Goal: Transaction & Acquisition: Purchase product/service

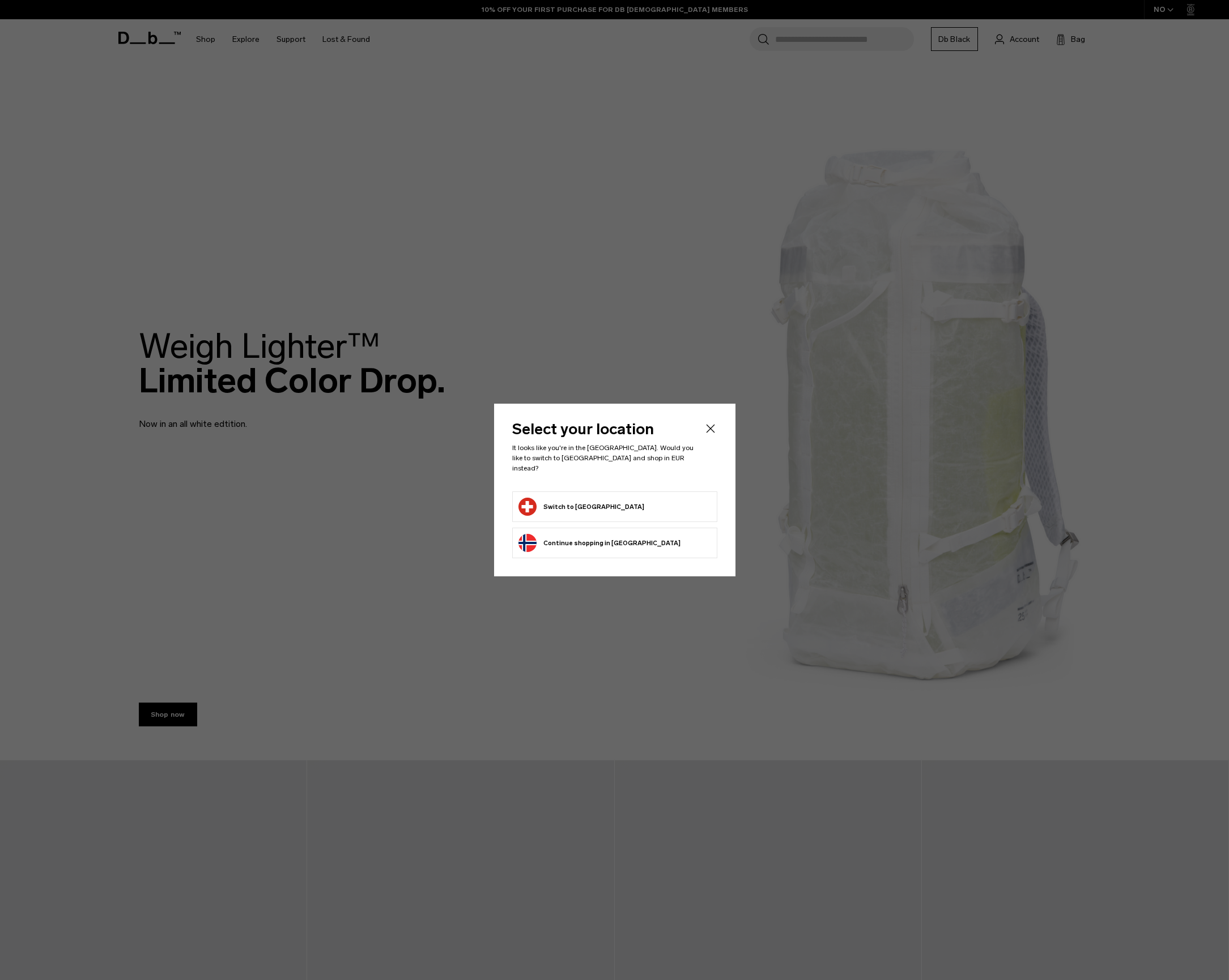
click at [712, 433] on icon "Close" at bounding box center [710, 428] width 8 height 8
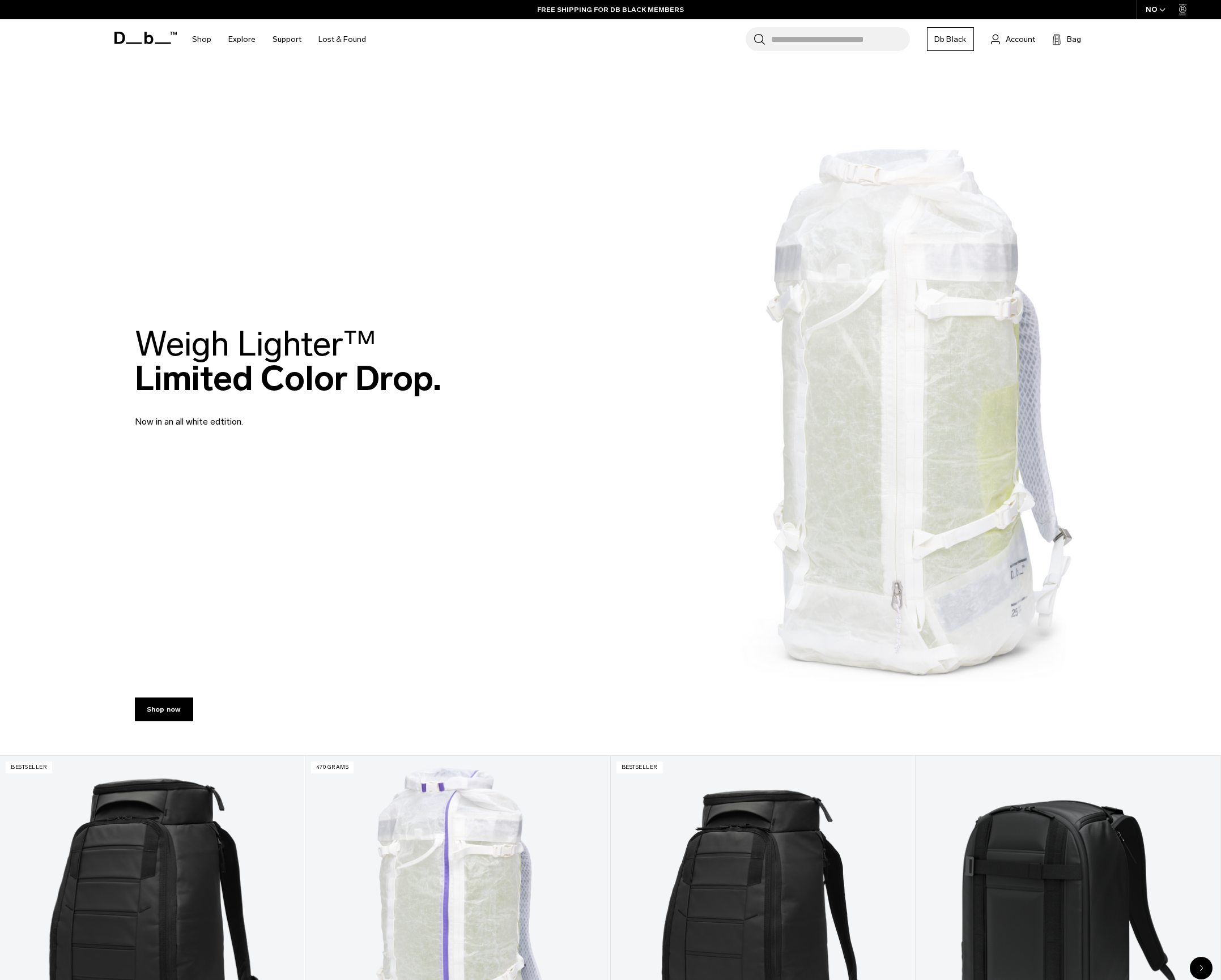
click at [833, 37] on input "Search for Bags, Luggage..." at bounding box center [840, 39] width 139 height 24
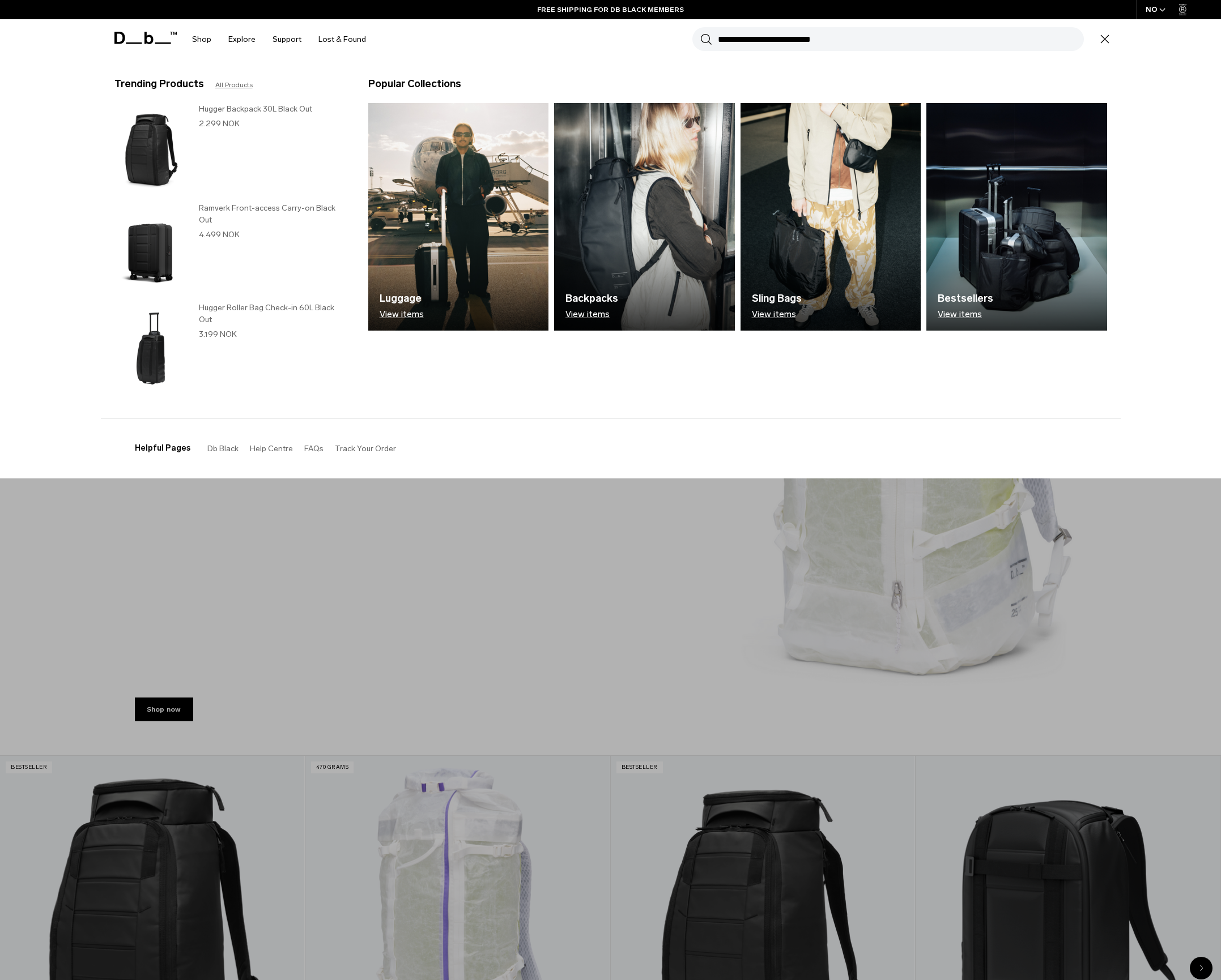
click at [1163, 9] on icon "button" at bounding box center [1162, 10] width 6 height 4
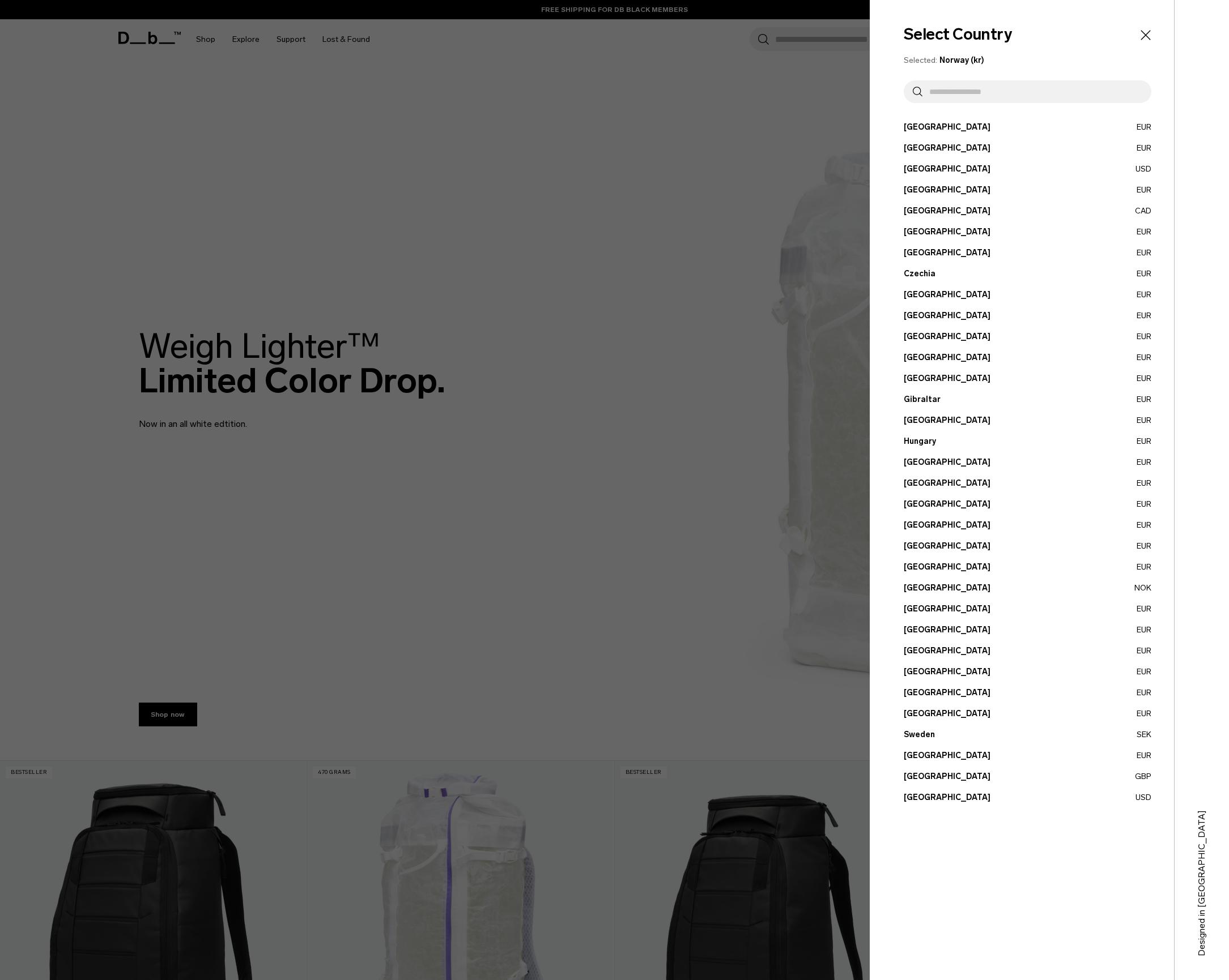
click at [1000, 87] on input "text" at bounding box center [1032, 92] width 220 height 22
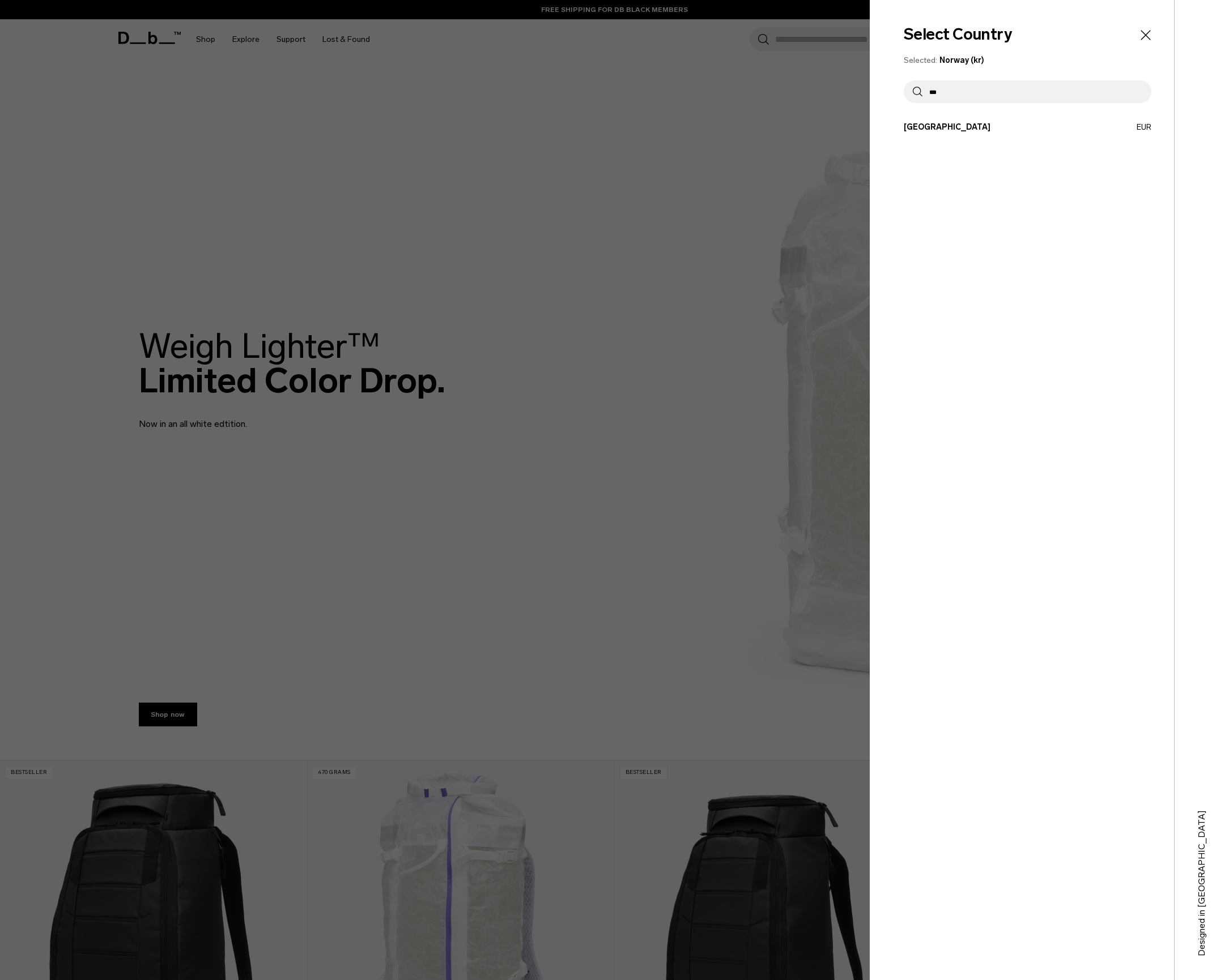
type input "***"
click at [985, 129] on button "Switzerland EUR" at bounding box center [1027, 127] width 247 height 12
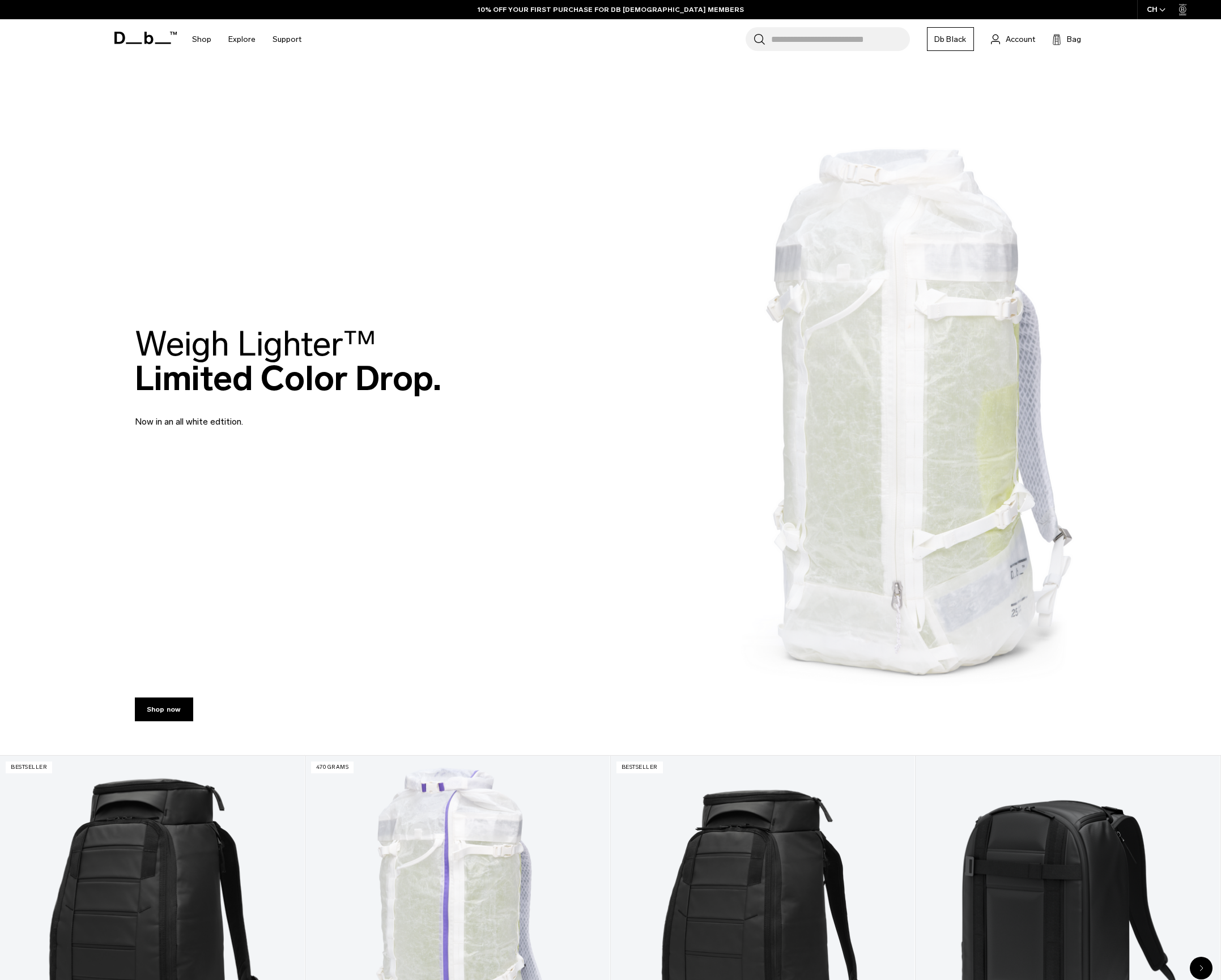
click at [1159, 9] on icon "button" at bounding box center [1162, 9] width 5 height 2
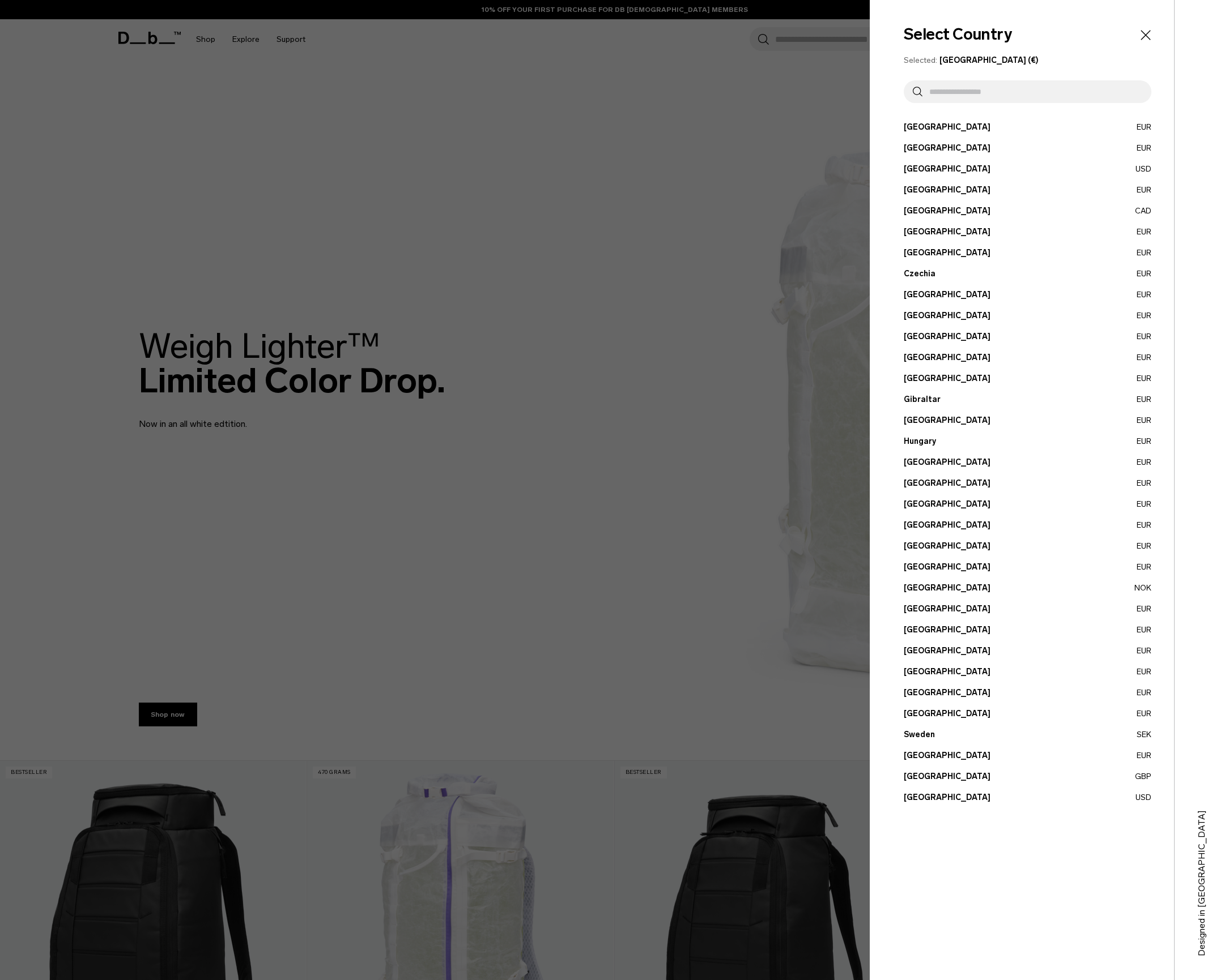
click at [979, 87] on input "text" at bounding box center [1032, 92] width 220 height 22
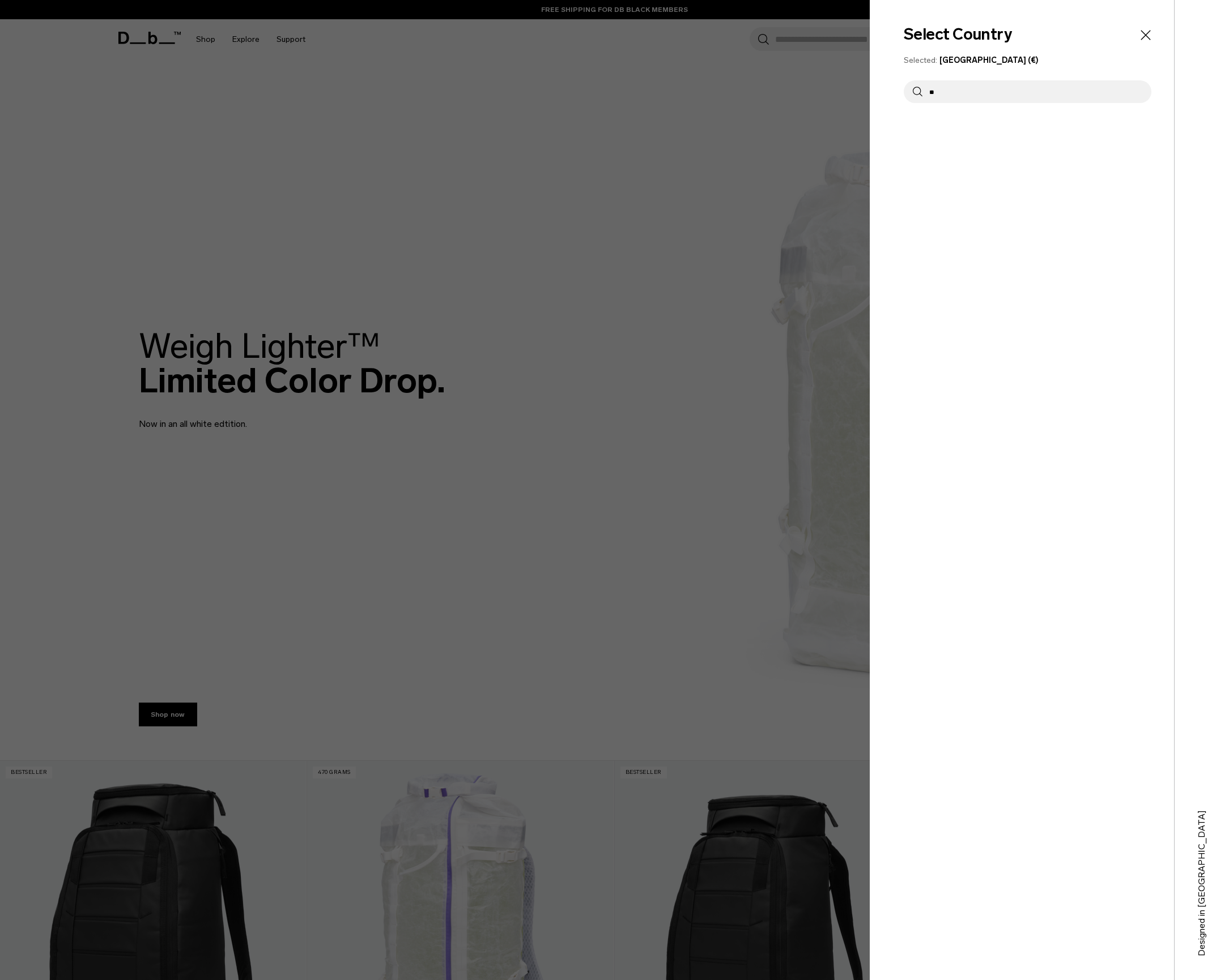
type input "*"
type input "****"
click at [327, 519] on div at bounding box center [614, 490] width 1229 height 980
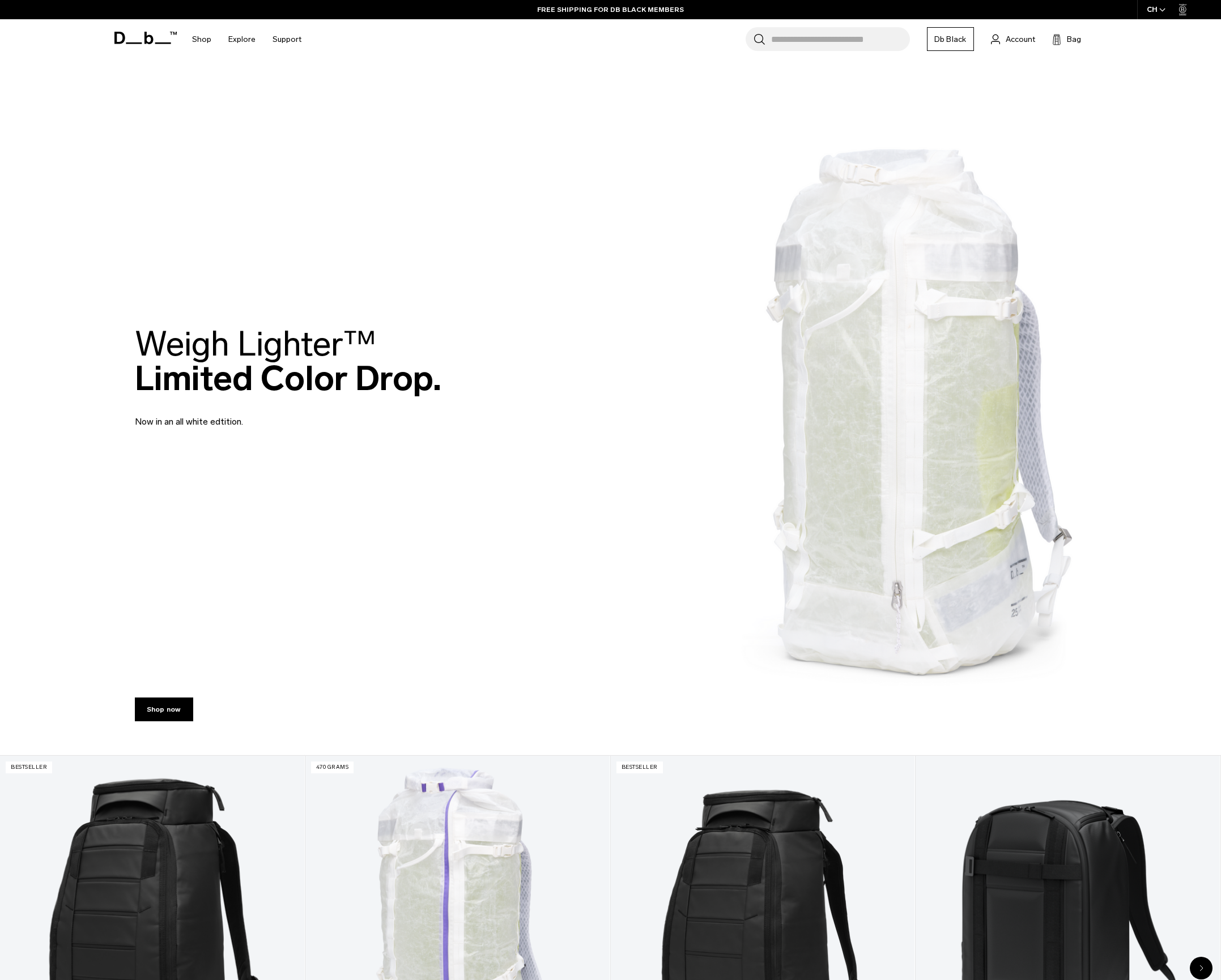
scroll to position [299, 0]
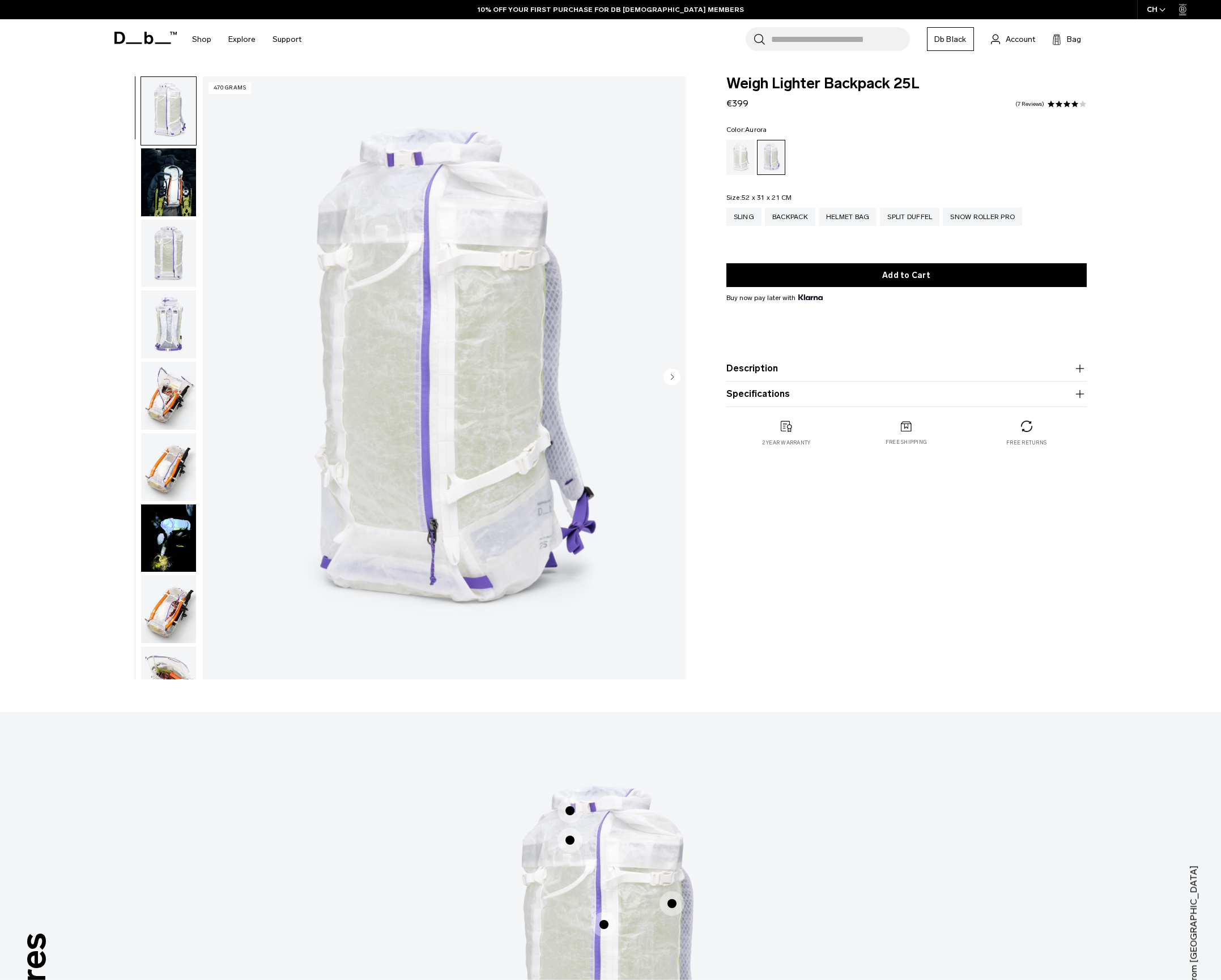
click at [167, 265] on img "button" at bounding box center [169, 254] width 55 height 68
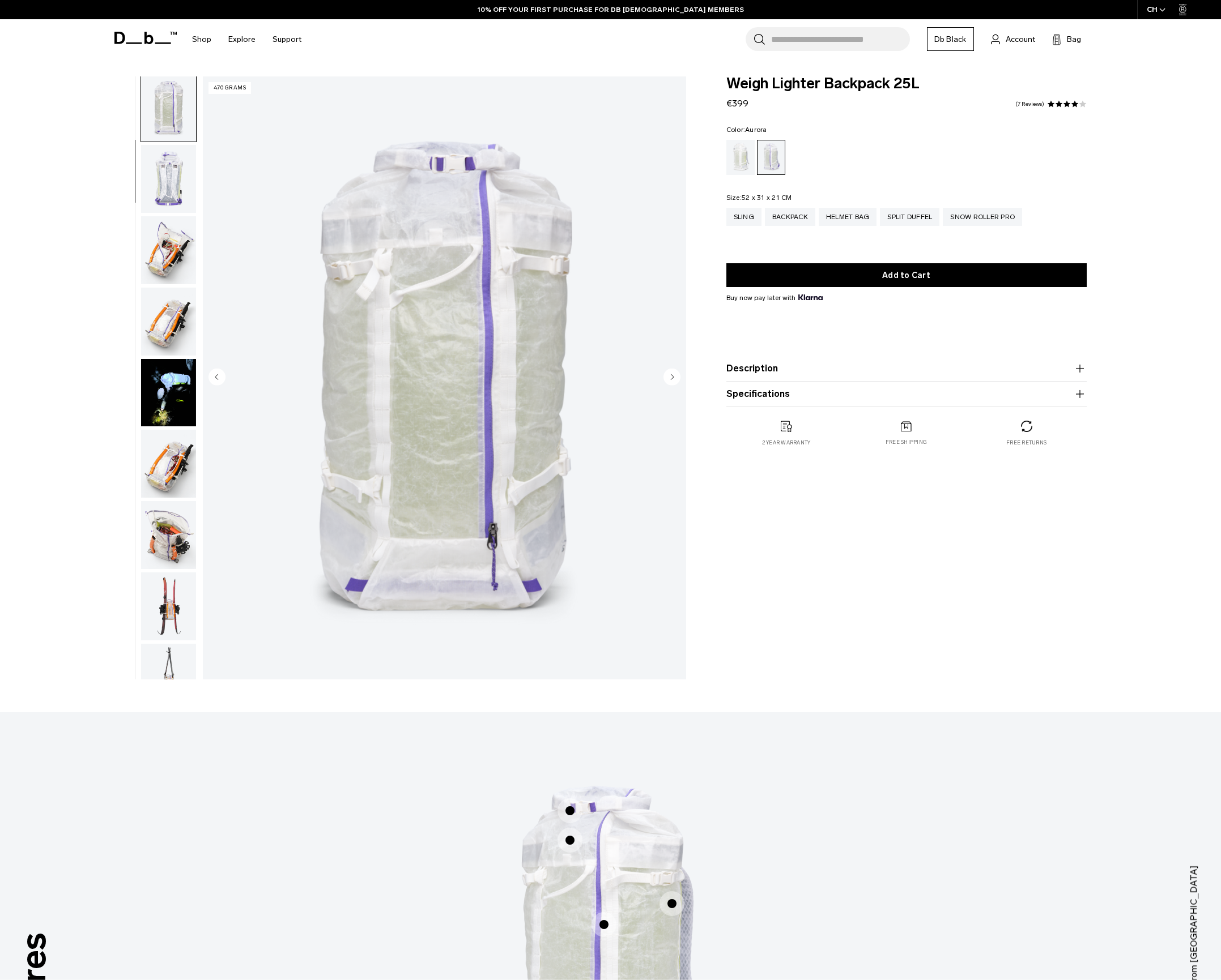
click at [162, 322] on img "button" at bounding box center [169, 322] width 55 height 68
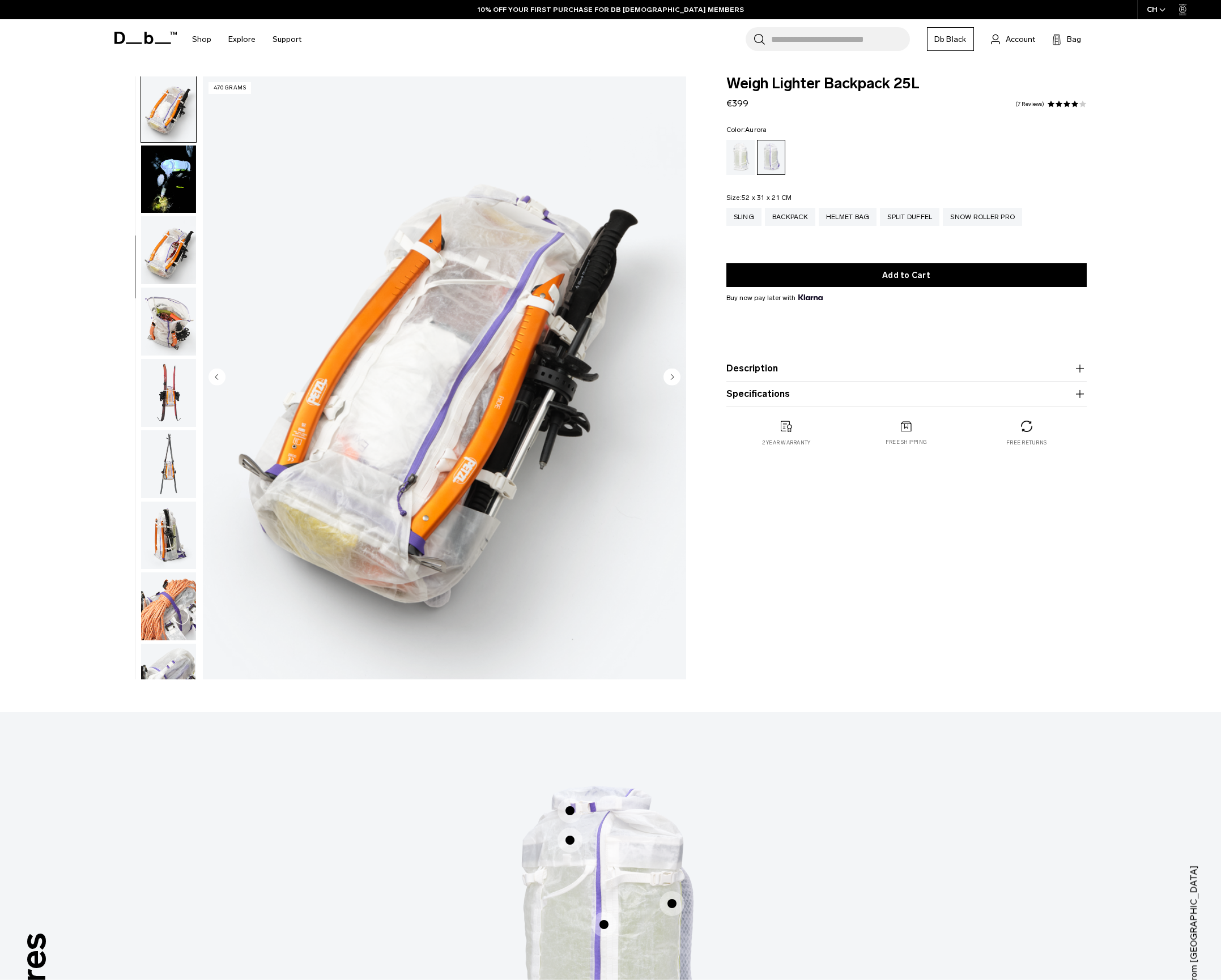
click at [162, 321] on img "button" at bounding box center [169, 322] width 55 height 68
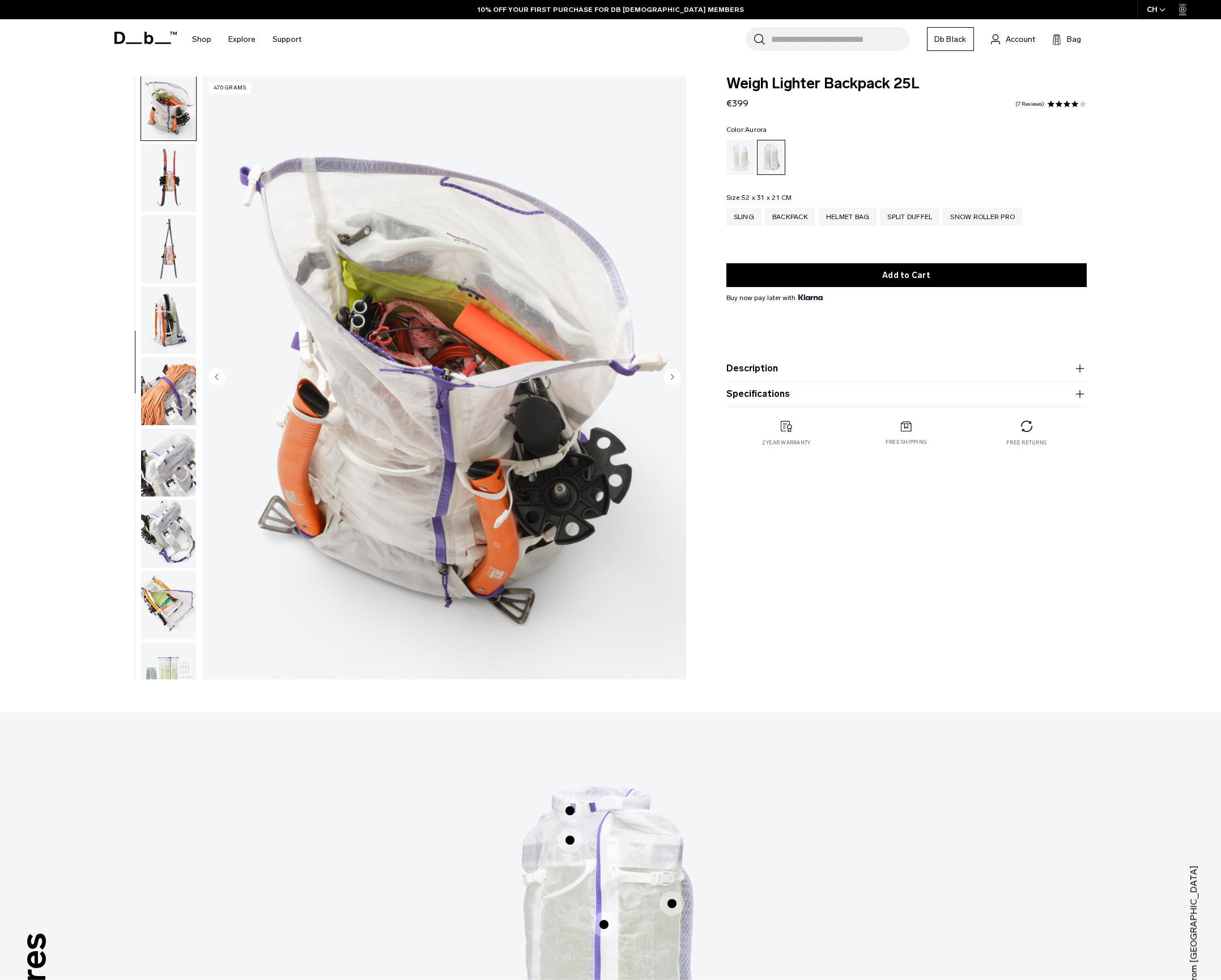
click at [162, 321] on img "button" at bounding box center [169, 320] width 55 height 68
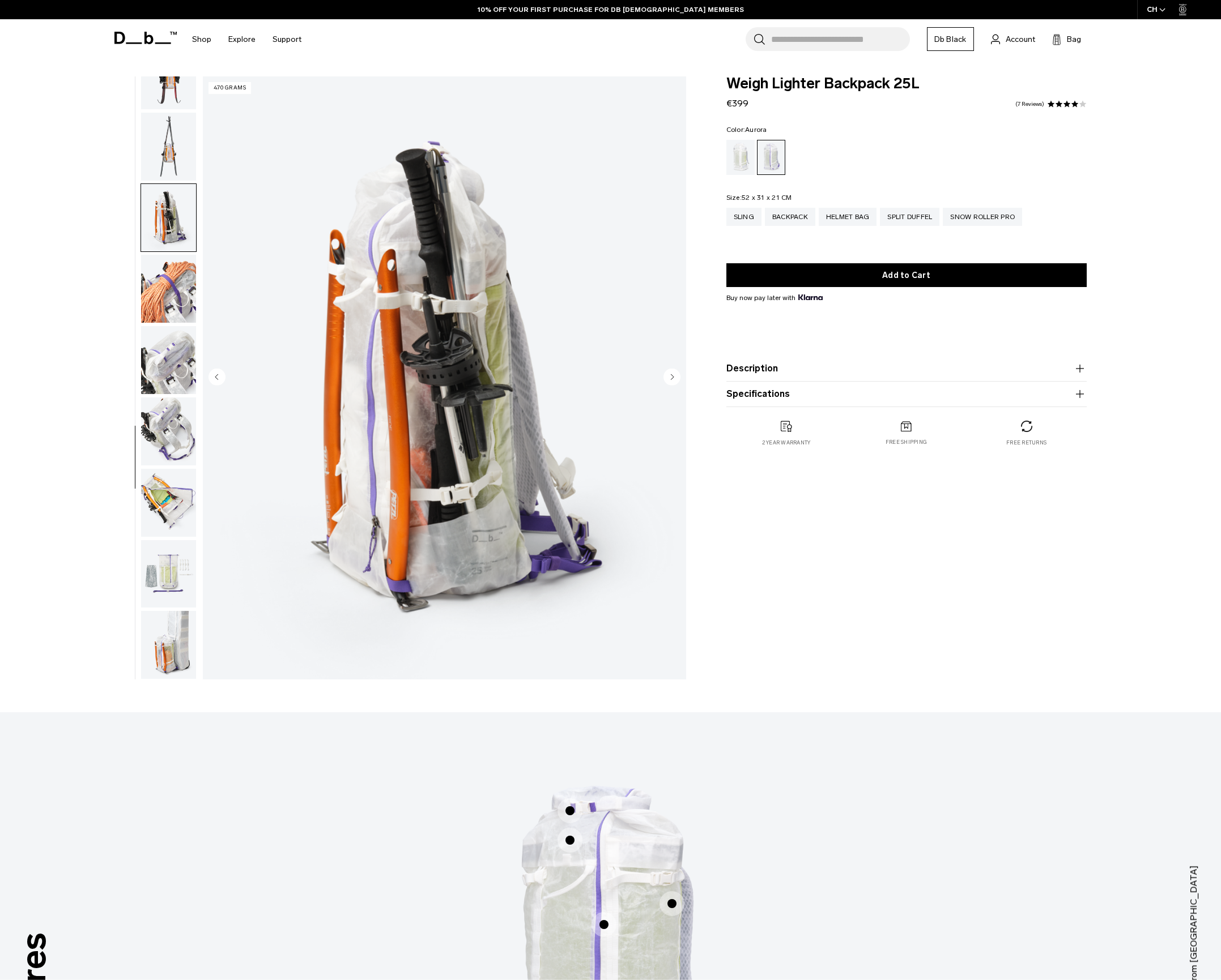
scroll to position [686, 0]
click at [162, 321] on ul at bounding box center [168, 378] width 56 height 603
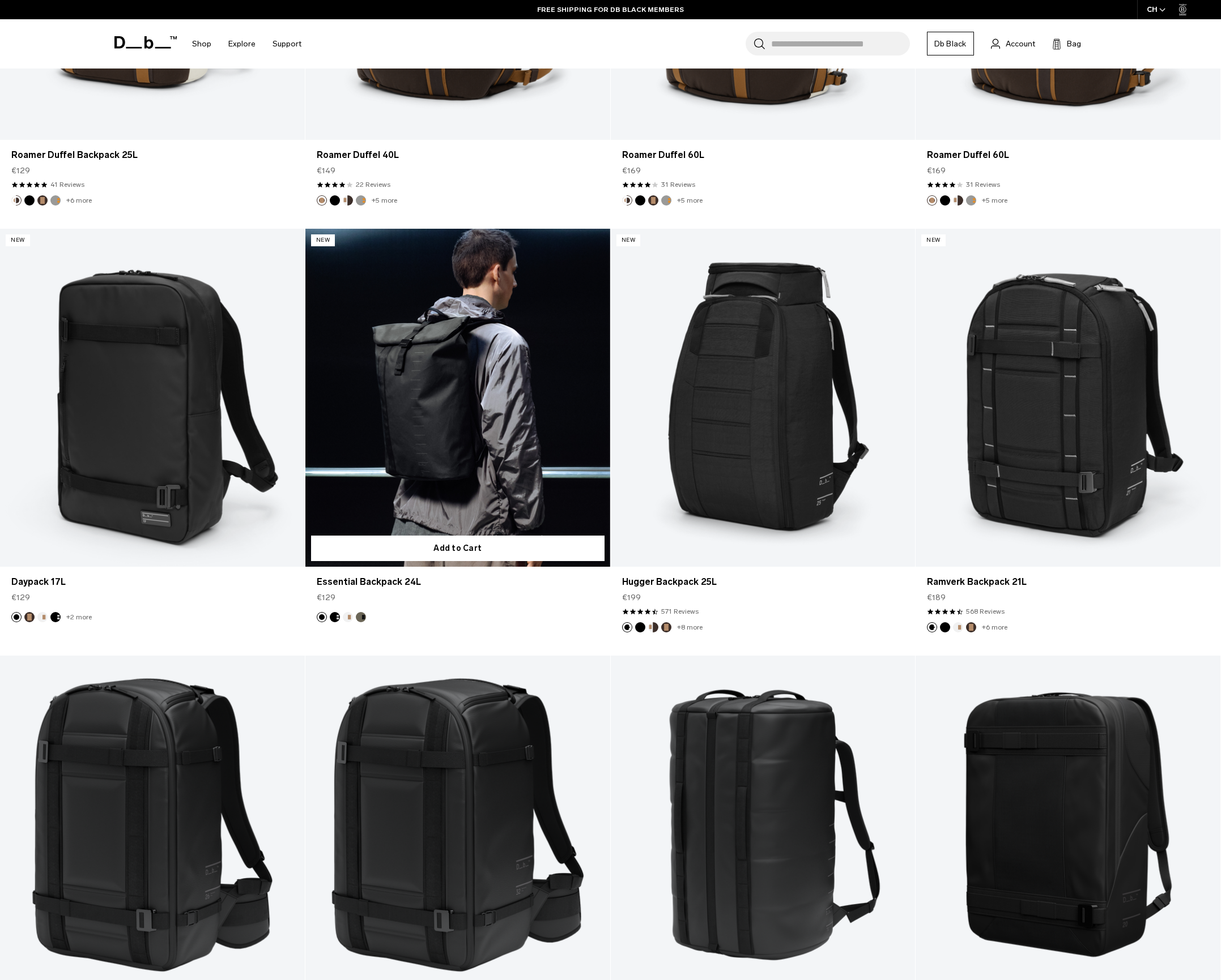
scroll to position [1512, 0]
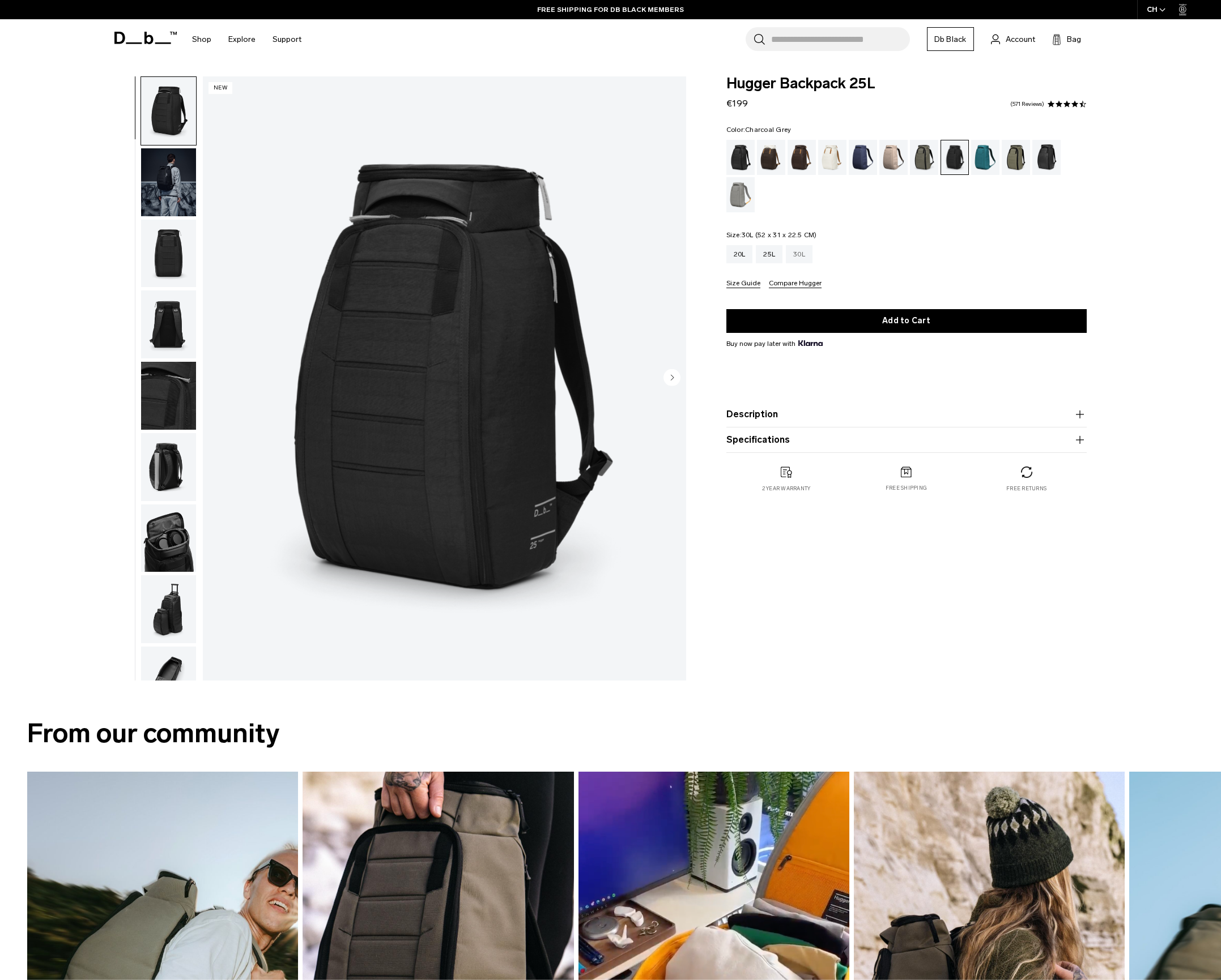
click at [789, 255] on div "30L" at bounding box center [799, 255] width 27 height 18
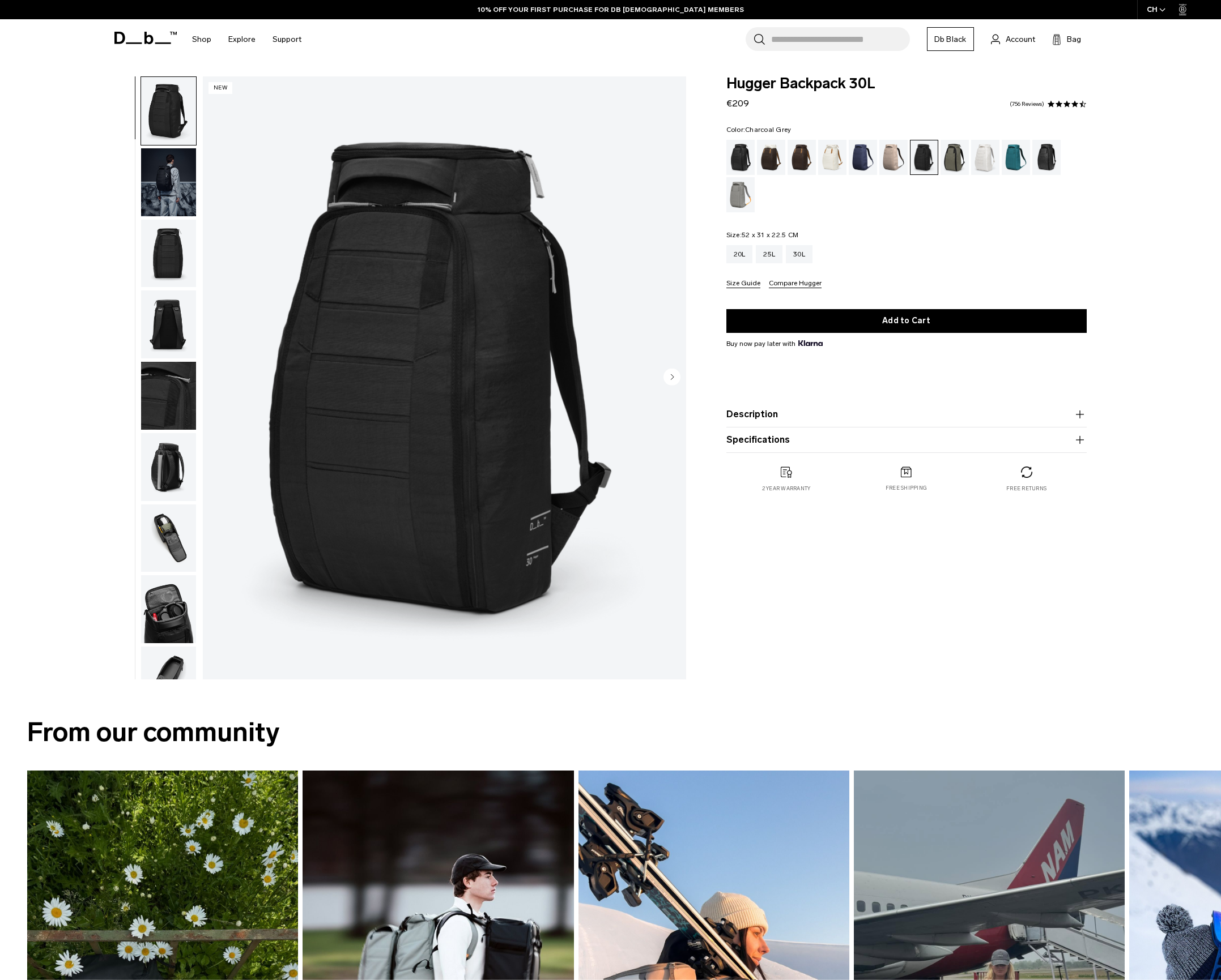
click at [736, 156] on div "Black Out" at bounding box center [741, 157] width 29 height 35
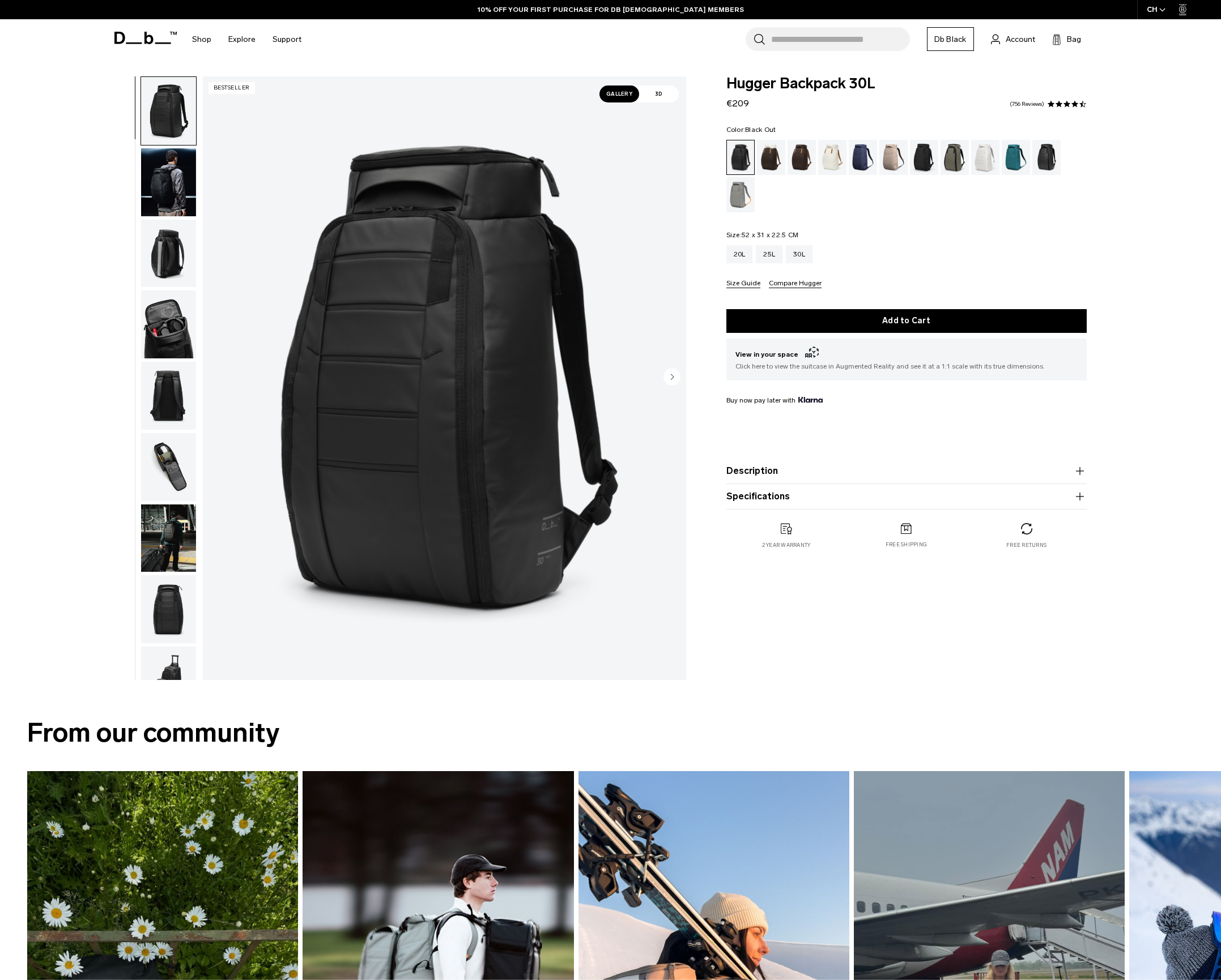
click at [438, 221] on img "1 / 11" at bounding box center [444, 378] width 484 height 603
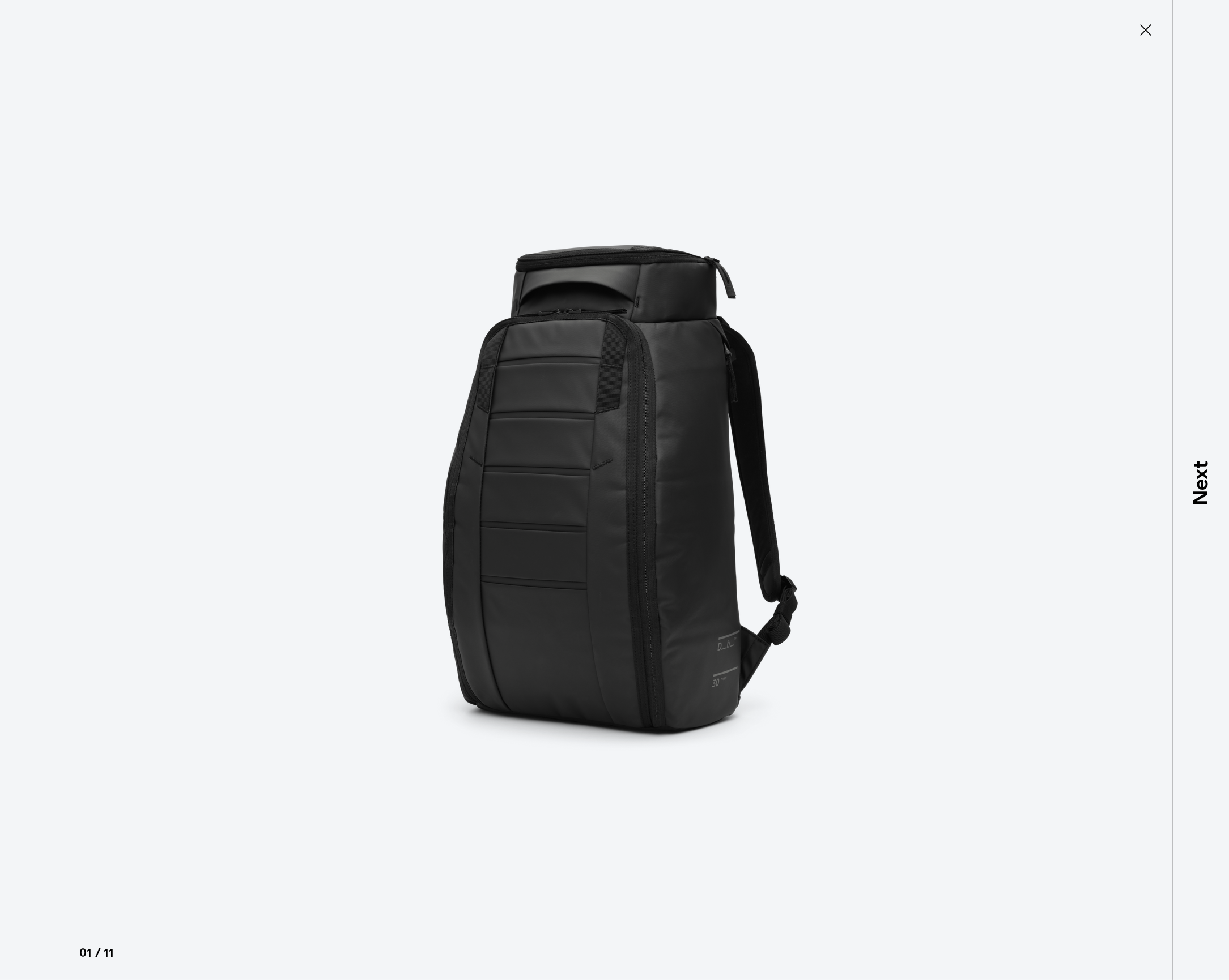
click at [1144, 27] on icon at bounding box center [1146, 30] width 18 height 18
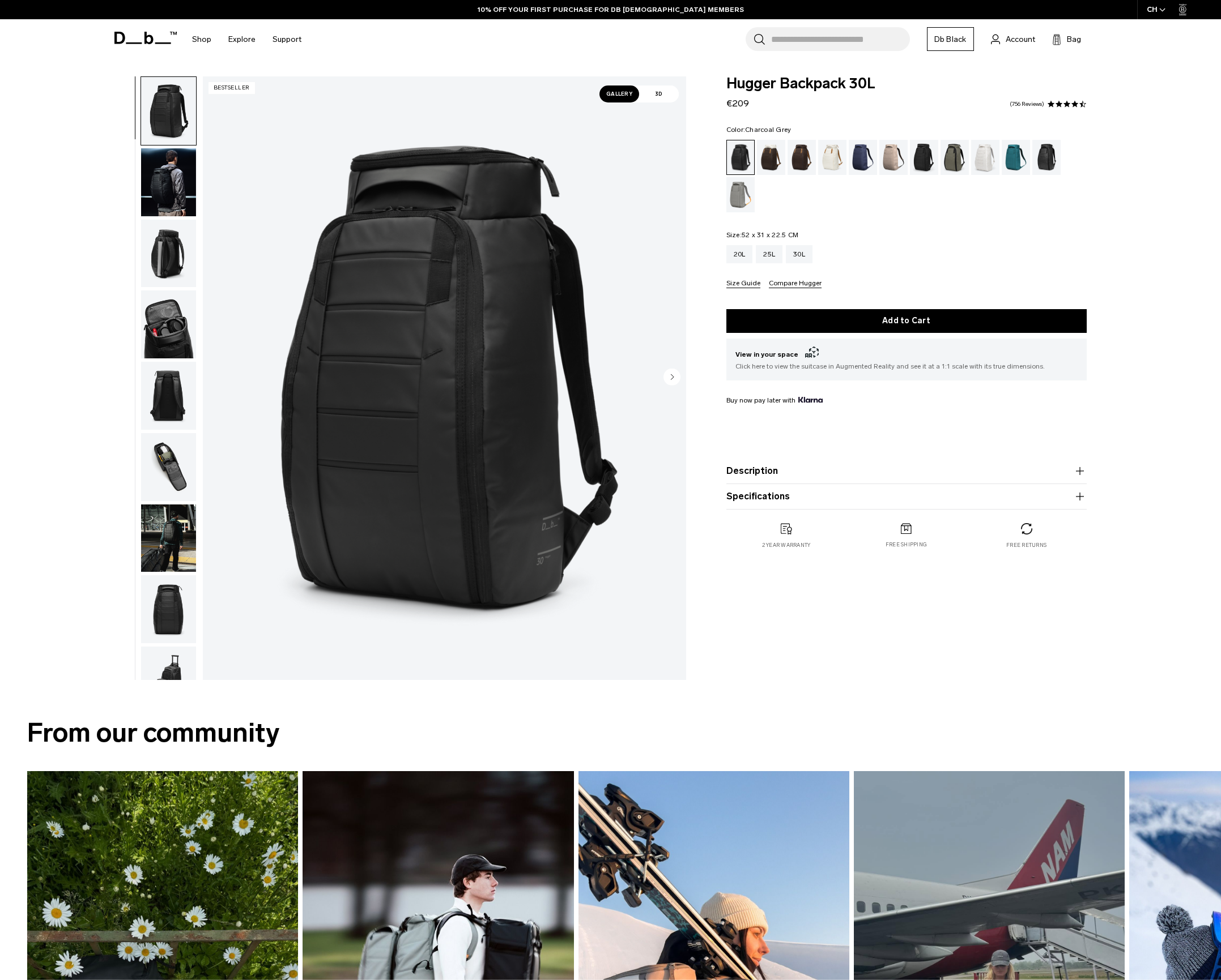
click at [924, 163] on div "Charcoal Grey" at bounding box center [924, 157] width 29 height 35
